Goal: Information Seeking & Learning: Check status

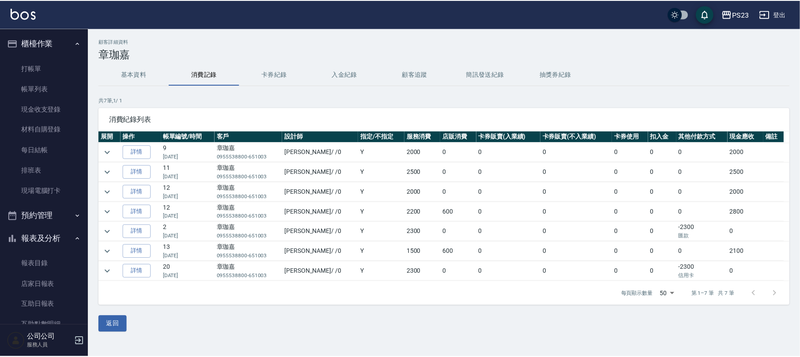
scroll to position [156, 0]
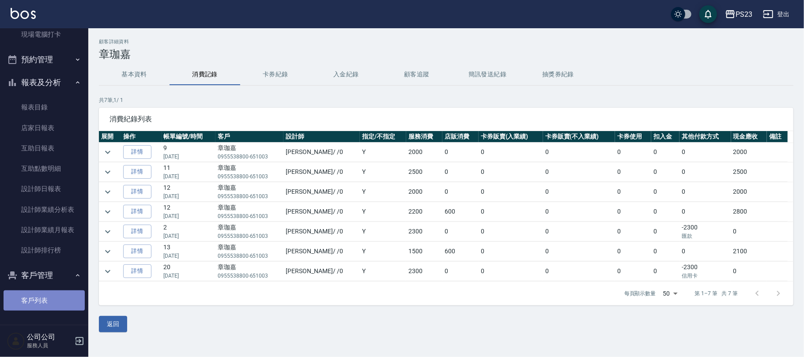
click at [45, 291] on link "客戶列表" at bounding box center [44, 301] width 81 height 20
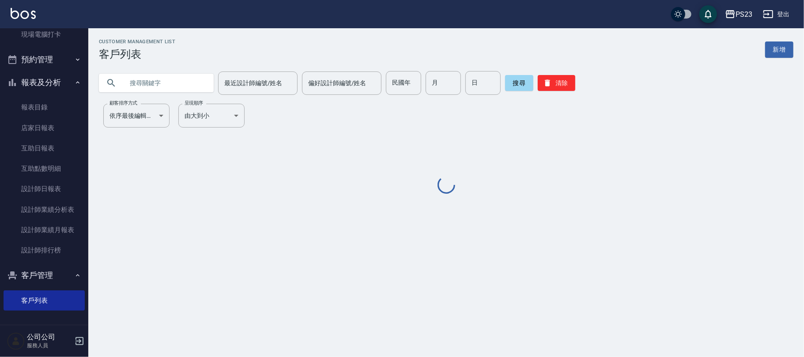
click at [141, 79] on input "text" at bounding box center [165, 83] width 83 height 24
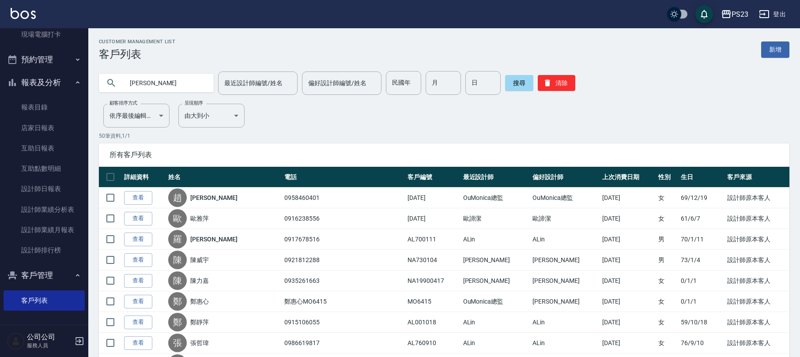
type input "[PERSON_NAME]"
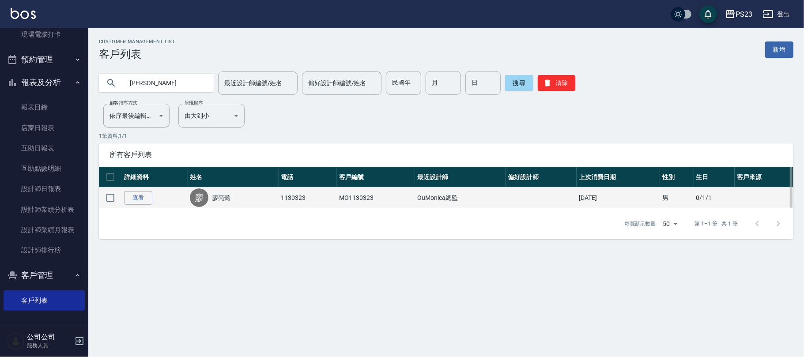
click at [138, 207] on td "查看" at bounding box center [155, 198] width 66 height 21
click at [138, 202] on link "查看" at bounding box center [138, 198] width 28 height 14
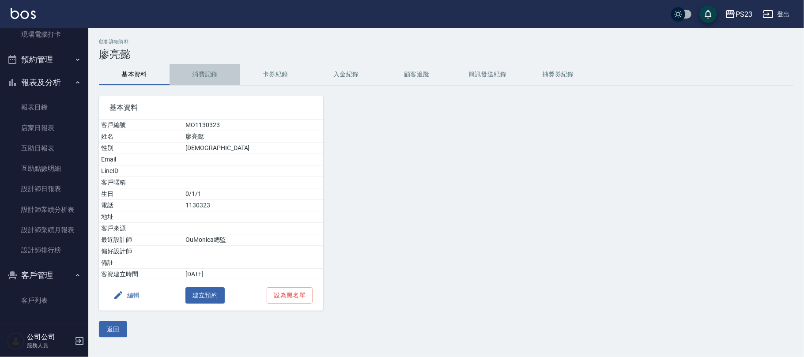
click at [205, 75] on button "消費記錄" at bounding box center [205, 74] width 71 height 21
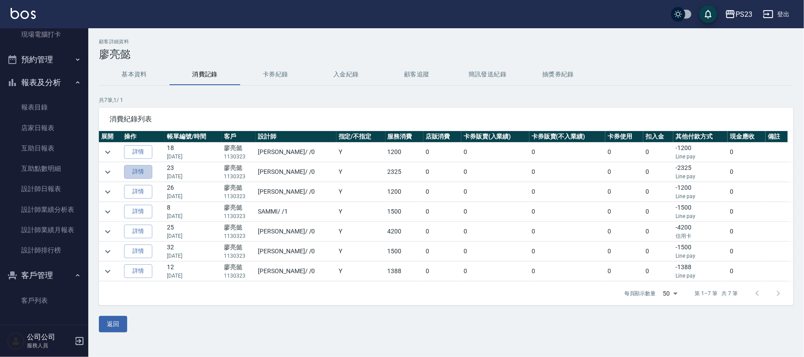
click at [135, 165] on link "詳情" at bounding box center [138, 172] width 28 height 14
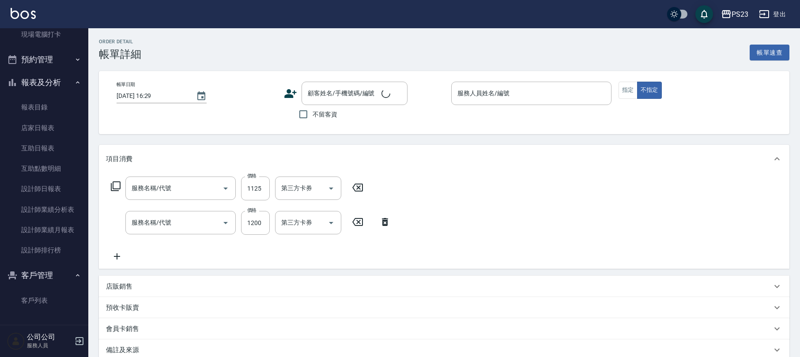
type input "指定洗+剪髮650(303)"
type input "區塊燙(227)"
type input "[DATE] 20:35"
type input "[PERSON_NAME]-0"
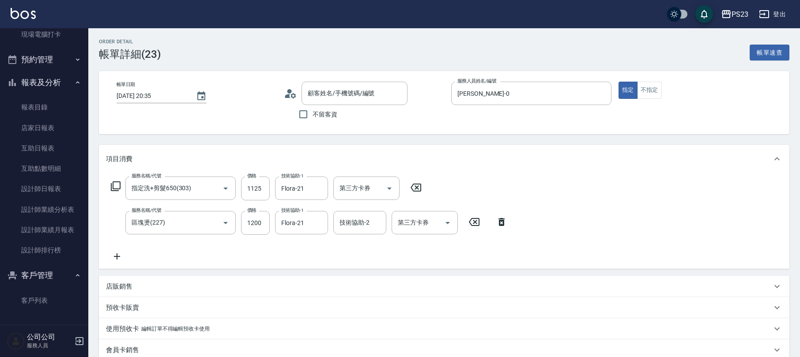
type input "廖亮懿/1130323/MO1130323"
click at [44, 303] on link "客戶列表" at bounding box center [44, 301] width 81 height 20
